Goal: Find specific page/section: Find specific page/section

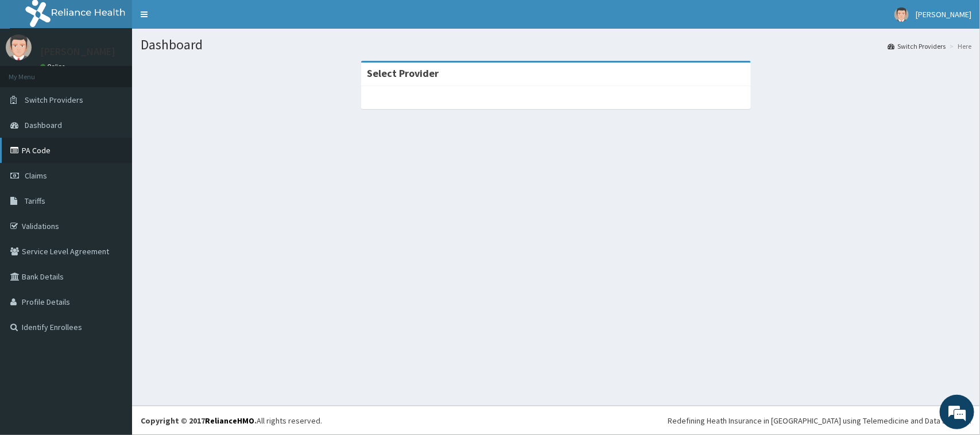
click at [93, 142] on link "PA Code" at bounding box center [66, 150] width 132 height 25
click at [66, 140] on link "PA Code" at bounding box center [66, 150] width 132 height 25
click at [62, 142] on link "PA Code" at bounding box center [66, 150] width 132 height 25
click at [62, 148] on link "PA Code" at bounding box center [66, 150] width 132 height 25
click at [10, 146] on icon at bounding box center [15, 150] width 11 height 8
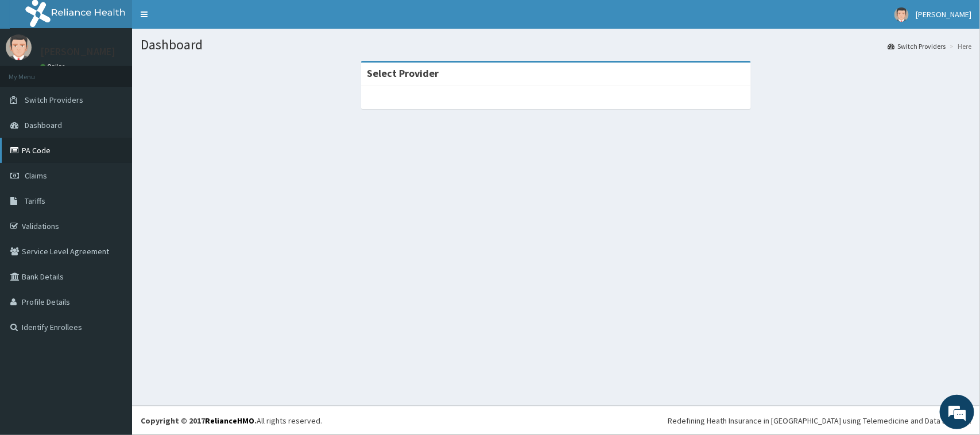
click at [70, 158] on link "PA Code" at bounding box center [66, 150] width 132 height 25
click at [88, 151] on link "PA Code" at bounding box center [66, 150] width 132 height 25
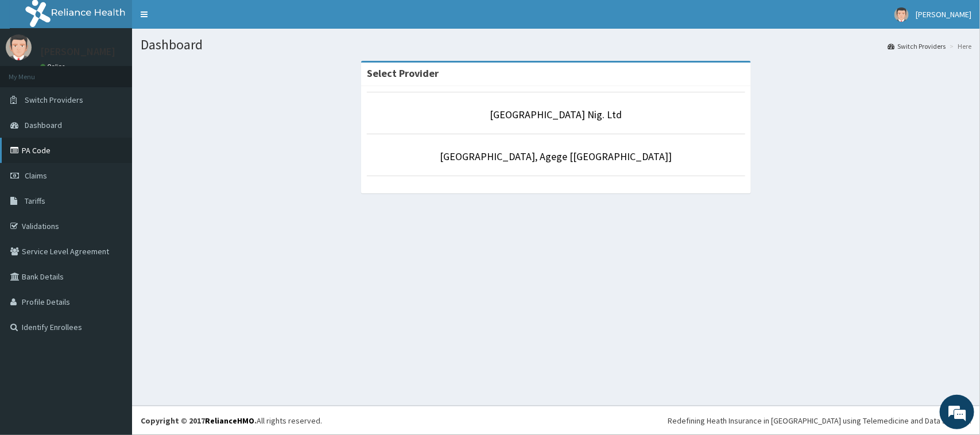
click at [75, 153] on link "PA Code" at bounding box center [66, 150] width 132 height 25
click at [61, 153] on link "PA Code" at bounding box center [66, 150] width 132 height 25
